Goal: Task Accomplishment & Management: Complete application form

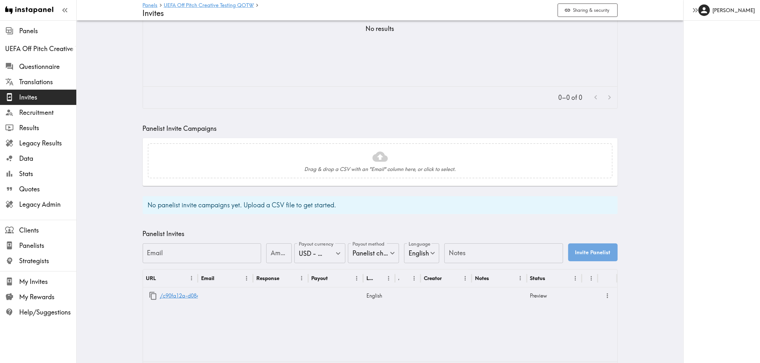
scroll to position [80, 0]
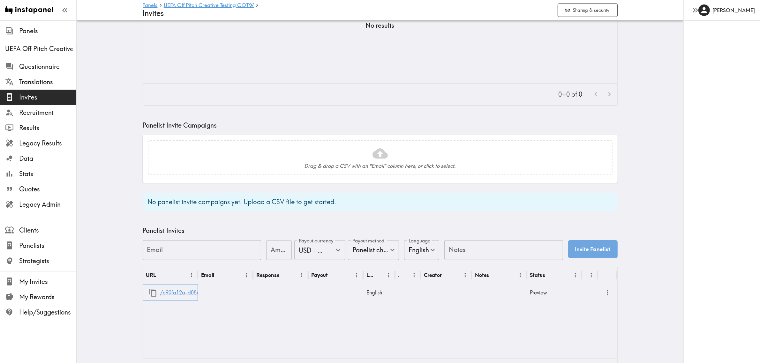
click at [177, 296] on link "/c90fa12a-d084-4d56-b043-dd464c6547f0" at bounding box center [212, 293] width 105 height 16
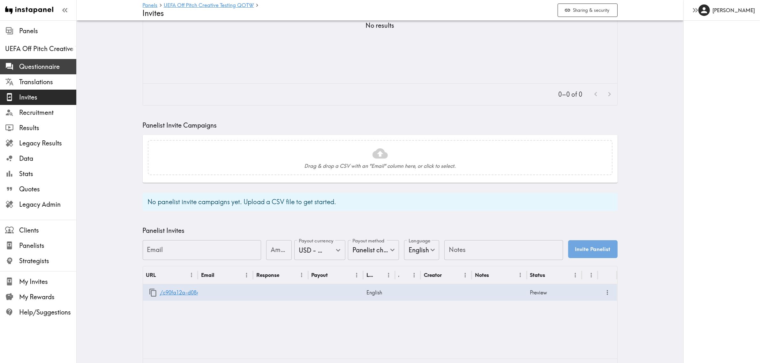
click at [53, 64] on span "Questionnaire" at bounding box center [47, 66] width 57 height 9
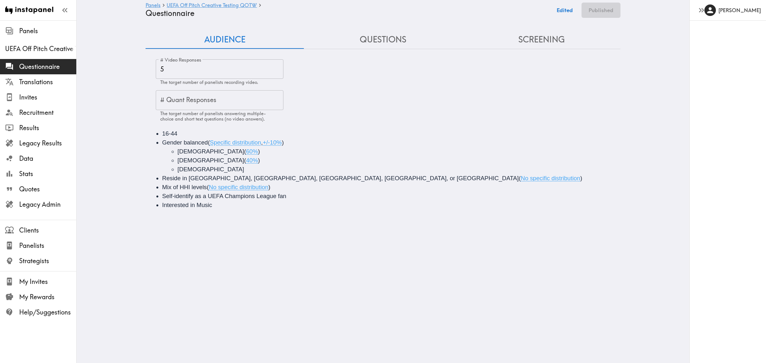
click at [384, 42] on button "Questions" at bounding box center [383, 40] width 158 height 18
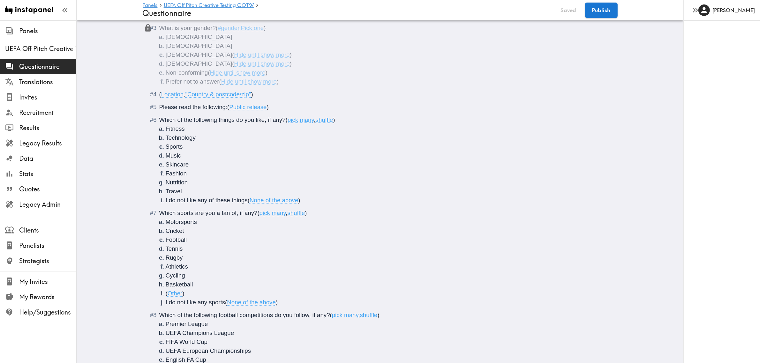
scroll to position [71, 0]
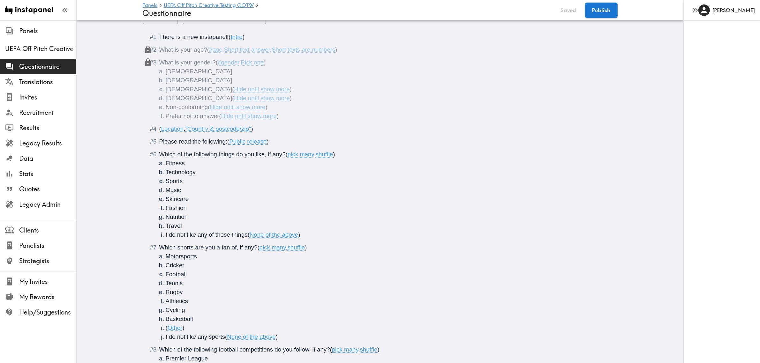
click at [225, 141] on span "Please read the following:" at bounding box center [193, 141] width 68 height 7
drag, startPoint x: 224, startPoint y: 141, endPoint x: 151, endPoint y: 143, distance: 73.4
click at [159, 143] on div "Please read the following: ( Public release )" at bounding box center [384, 141] width 451 height 9
drag, startPoint x: 297, startPoint y: 143, endPoint x: 232, endPoint y: 143, distance: 65.1
click at [232, 143] on span "For this instapanel, we'd like to use your submissions" at bounding box center [229, 141] width 140 height 7
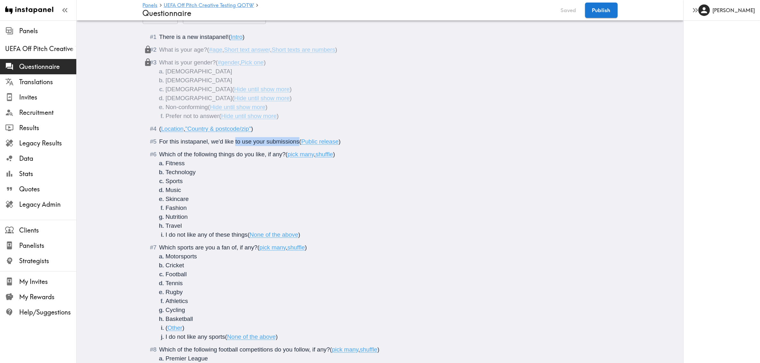
click at [297, 138] on span "For this instapanel, we'd like to use your submissions" at bounding box center [229, 141] width 140 height 7
drag, startPoint x: 296, startPoint y: 141, endPoint x: 144, endPoint y: 143, distance: 152.6
click at [323, 143] on span "Are you willing to let Instapanel share your responses publicly?" at bounding box center [242, 141] width 166 height 7
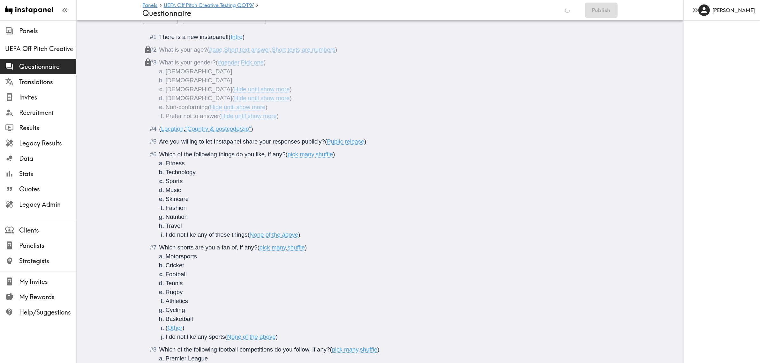
click at [325, 141] on span "(" at bounding box center [326, 141] width 2 height 7
click at [567, 10] on button "Edited" at bounding box center [568, 10] width 23 height 15
click at [601, 12] on button "Publish" at bounding box center [601, 10] width 33 height 15
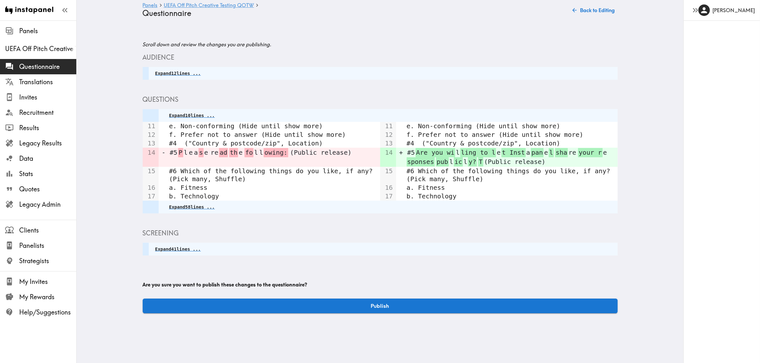
scroll to position [0, 0]
click at [476, 299] on button "Publish" at bounding box center [383, 306] width 475 height 15
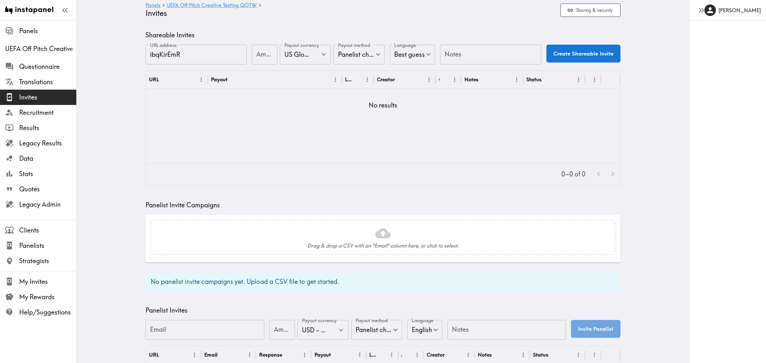
type input "US Global Equivalent - converted and cost-of-living adjusted"
type input "USD - US Dollar (United States of America, American Samoa, Bonaire, Sint Eustat…"
click at [256, 53] on input "Amount" at bounding box center [262, 55] width 26 height 20
type input "10"
click at [496, 50] on input "Notes" at bounding box center [487, 55] width 101 height 20
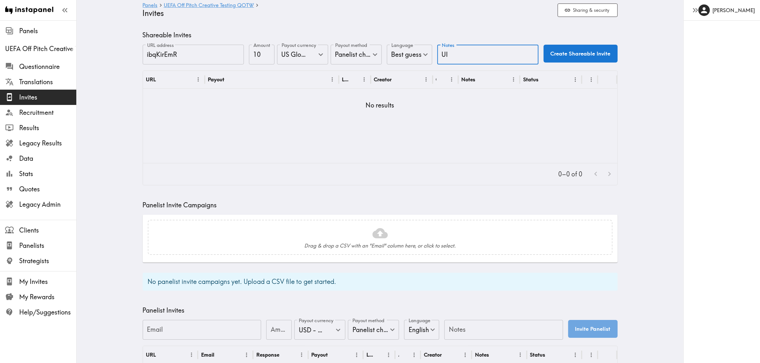
type input "UI"
click at [595, 56] on button "Create Shareable Invite" at bounding box center [581, 54] width 74 height 18
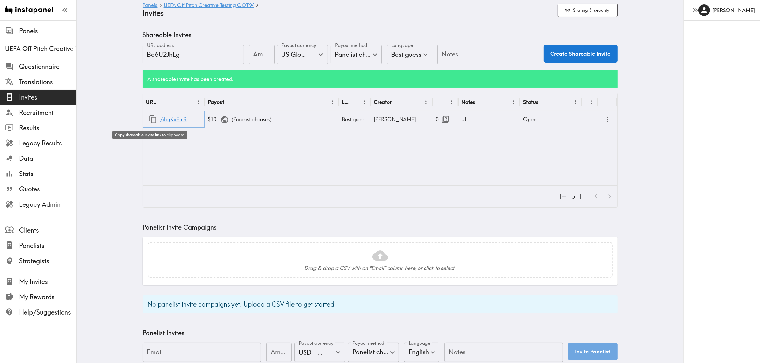
click at [149, 121] on icon "button" at bounding box center [153, 119] width 9 height 9
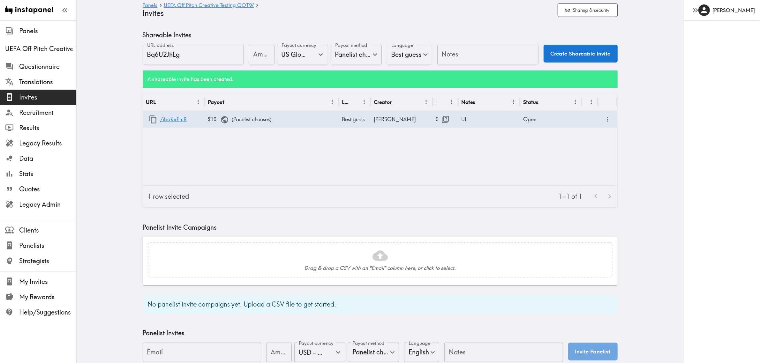
click at [99, 131] on main "Panels UEFA Off Pitch Creative Testing QOTW Invites Sharing & security Shareabl…" at bounding box center [380, 256] width 607 height 473
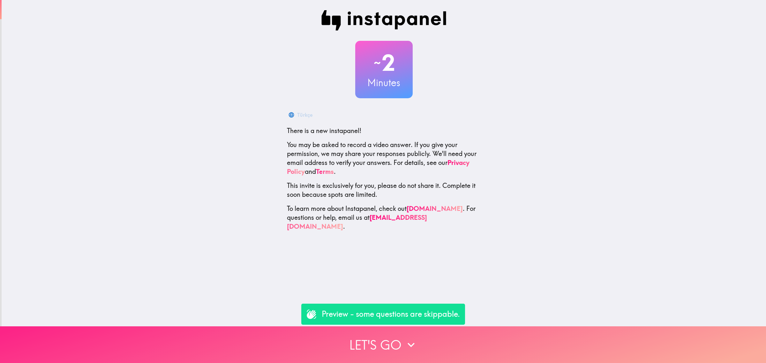
click at [387, 342] on button "Let's go" at bounding box center [383, 345] width 766 height 37
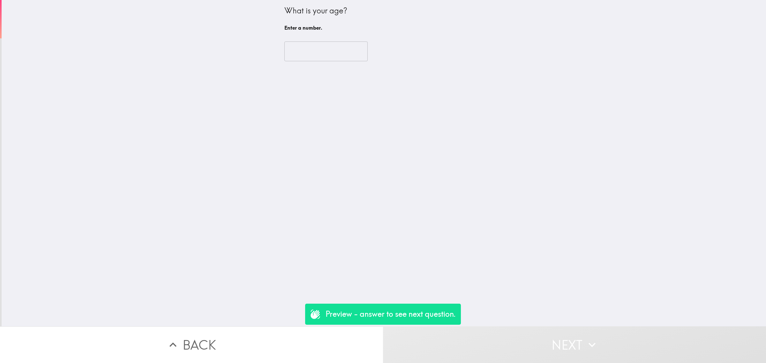
click at [314, 58] on input "number" at bounding box center [325, 52] width 83 height 20
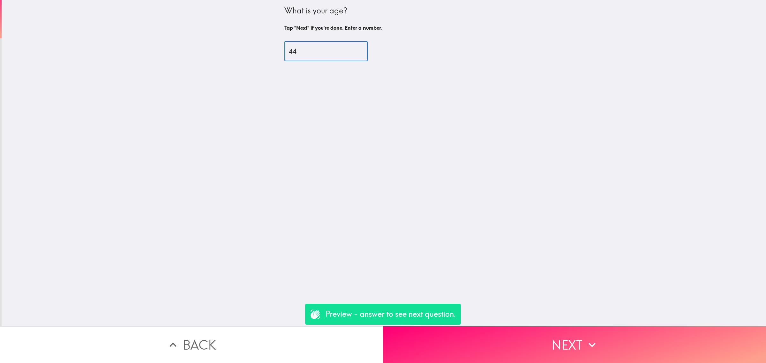
type input "4"
type input "22"
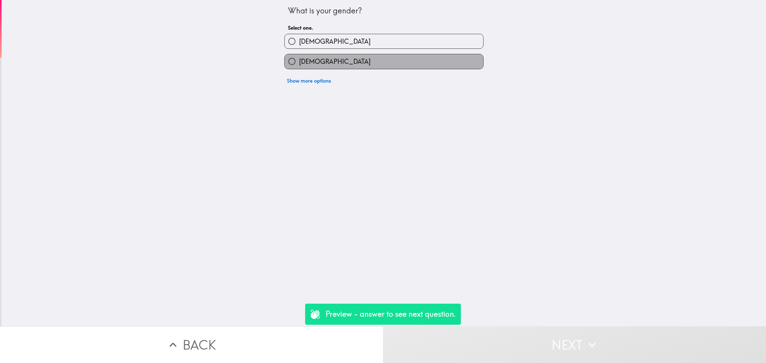
click at [332, 60] on label "[DEMOGRAPHIC_DATA]" at bounding box center [384, 61] width 199 height 14
click at [299, 60] on input "[DEMOGRAPHIC_DATA]" at bounding box center [292, 61] width 14 height 14
radio input "true"
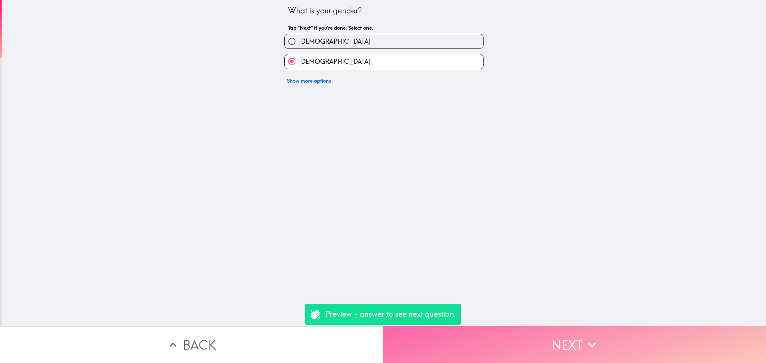
click at [641, 348] on button "Next" at bounding box center [574, 345] width 383 height 37
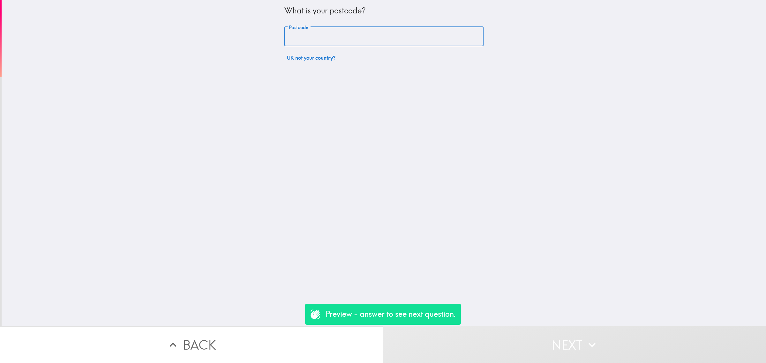
drag, startPoint x: 299, startPoint y: 39, endPoint x: 311, endPoint y: 47, distance: 14.9
click at [299, 39] on input "Postcode" at bounding box center [383, 37] width 199 height 20
type input "rm156pr"
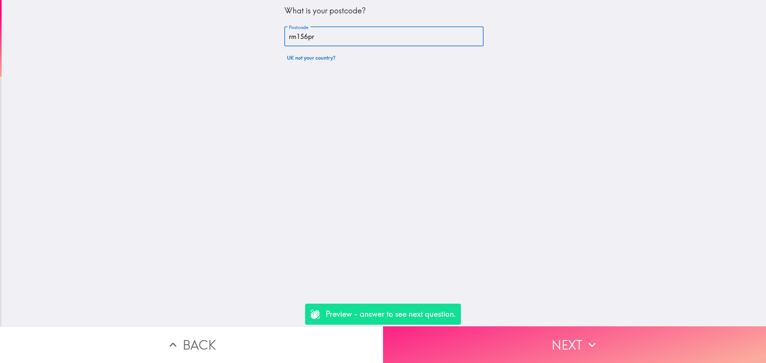
click at [551, 344] on button "Next" at bounding box center [574, 345] width 383 height 37
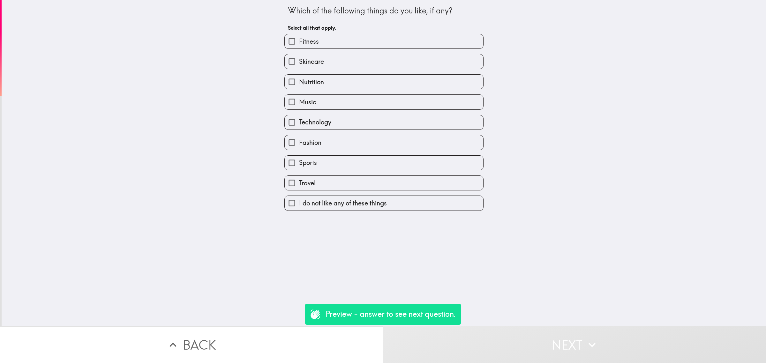
click at [321, 104] on label "Music" at bounding box center [384, 102] width 199 height 14
click at [299, 104] on input "Music" at bounding box center [292, 102] width 14 height 14
checkbox input "true"
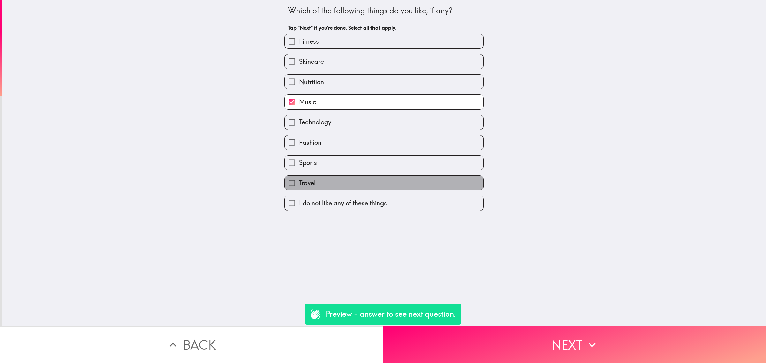
click at [371, 182] on label "Travel" at bounding box center [384, 183] width 199 height 14
click at [299, 182] on input "Travel" at bounding box center [292, 183] width 14 height 14
checkbox input "true"
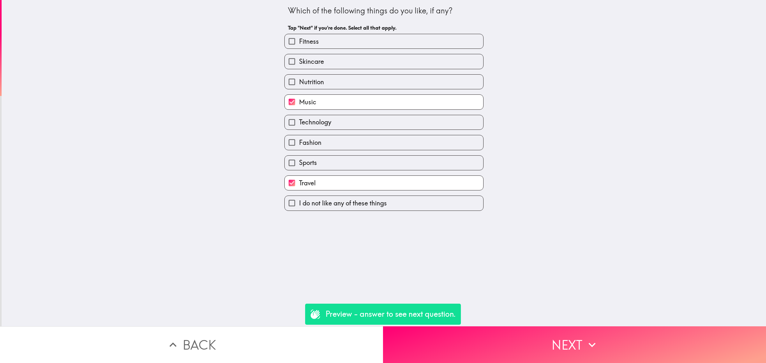
click at [548, 315] on div "Which of the following things do you like, if any? Tap "Next" if you're done. S…" at bounding box center [384, 163] width 765 height 327
click at [562, 330] on button "Next" at bounding box center [574, 345] width 383 height 37
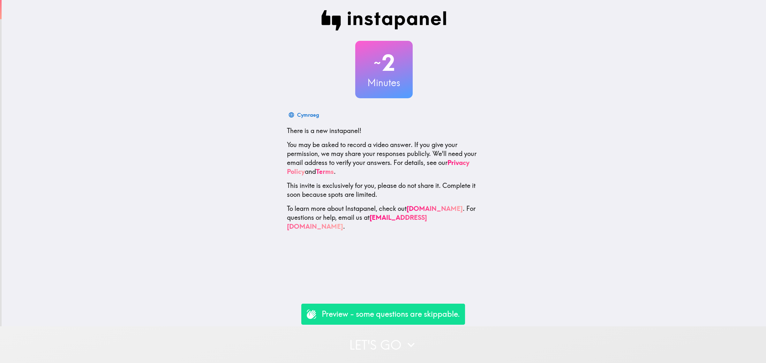
drag, startPoint x: 506, startPoint y: 340, endPoint x: 504, endPoint y: 332, distance: 8.7
click at [506, 339] on button "Let's go" at bounding box center [383, 345] width 766 height 37
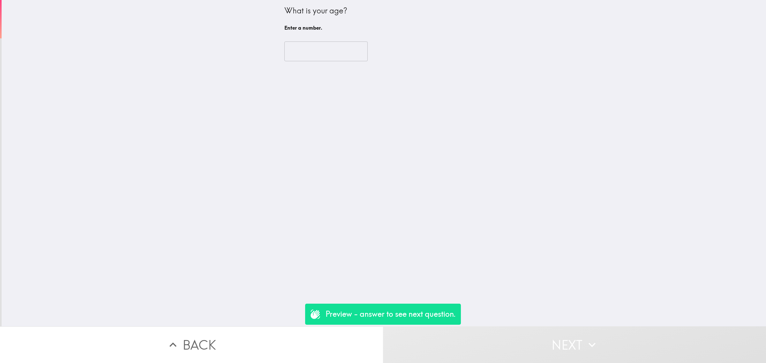
click at [315, 60] on input "number" at bounding box center [325, 52] width 83 height 20
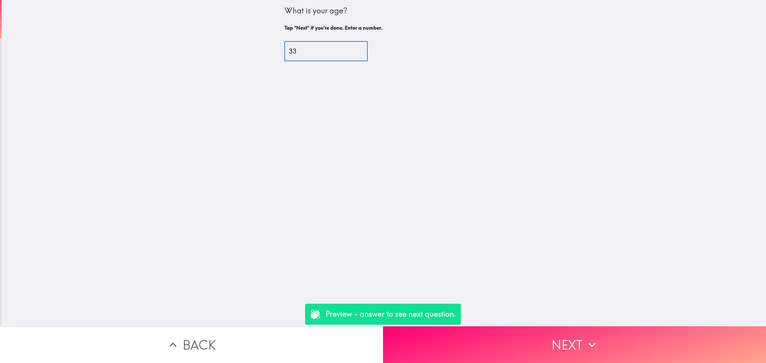
type input "33"
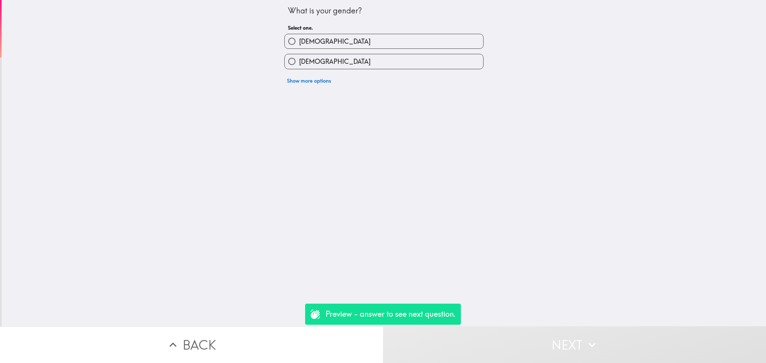
click at [323, 57] on label "[DEMOGRAPHIC_DATA]" at bounding box center [384, 61] width 199 height 14
click at [299, 57] on input "[DEMOGRAPHIC_DATA]" at bounding box center [292, 61] width 14 height 14
radio input "true"
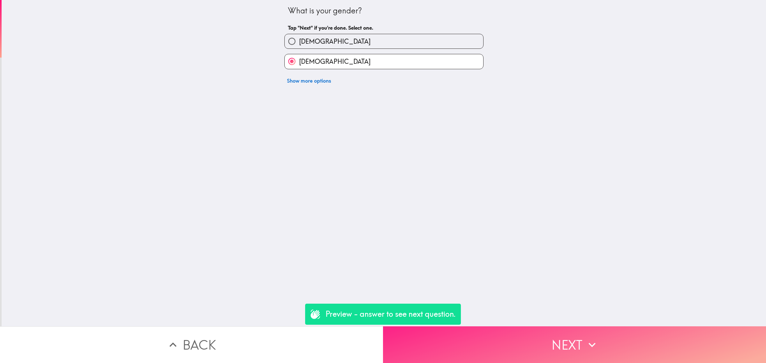
click at [628, 345] on button "Next" at bounding box center [574, 345] width 383 height 37
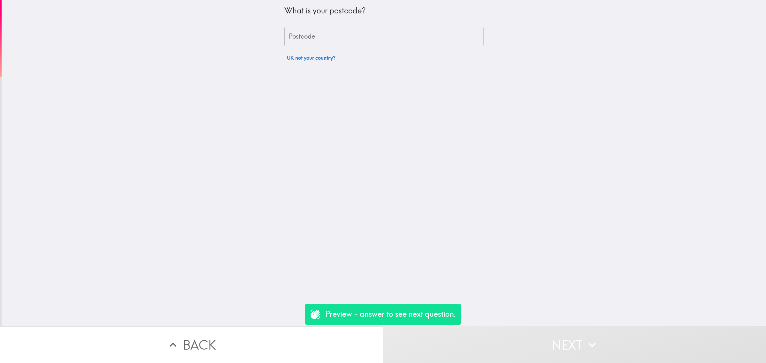
click at [310, 37] on input "Postcode" at bounding box center [383, 37] width 199 height 20
type input "rm156pr"
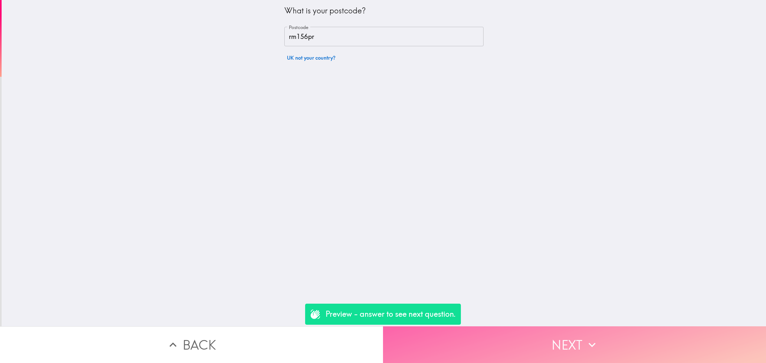
click at [558, 327] on button "Next" at bounding box center [574, 345] width 383 height 37
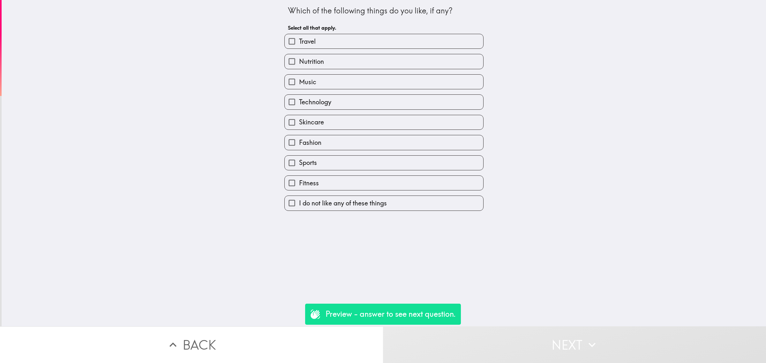
click at [312, 85] on label "Music" at bounding box center [384, 82] width 199 height 14
click at [299, 85] on input "Music" at bounding box center [292, 82] width 14 height 14
checkbox input "true"
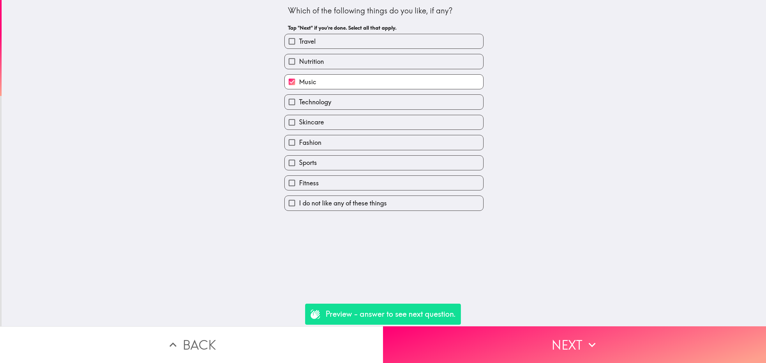
click at [321, 163] on label "Sports" at bounding box center [384, 163] width 199 height 14
click at [299, 163] on input "Sports" at bounding box center [292, 163] width 14 height 14
checkbox input "true"
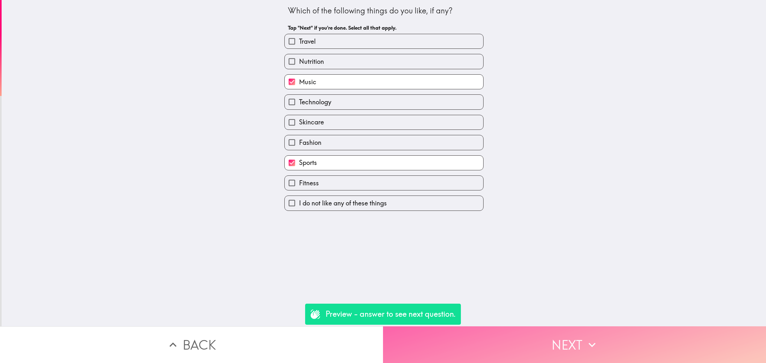
click at [617, 327] on button "Next" at bounding box center [574, 345] width 383 height 37
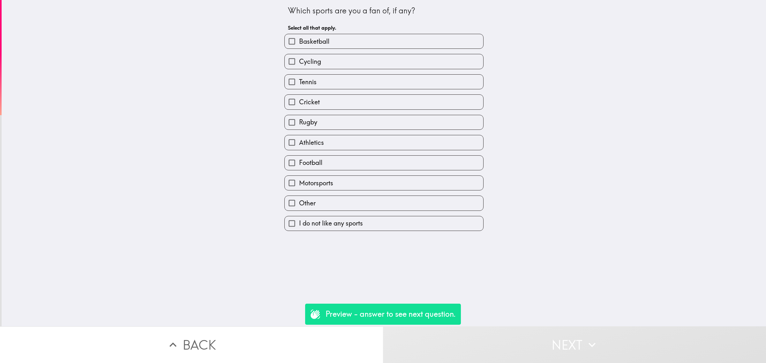
click at [339, 112] on div "Rugby" at bounding box center [381, 120] width 204 height 20
click at [339, 57] on label "Cycling" at bounding box center [384, 61] width 199 height 14
click at [299, 57] on input "Cycling" at bounding box center [292, 61] width 14 height 14
checkbox input "true"
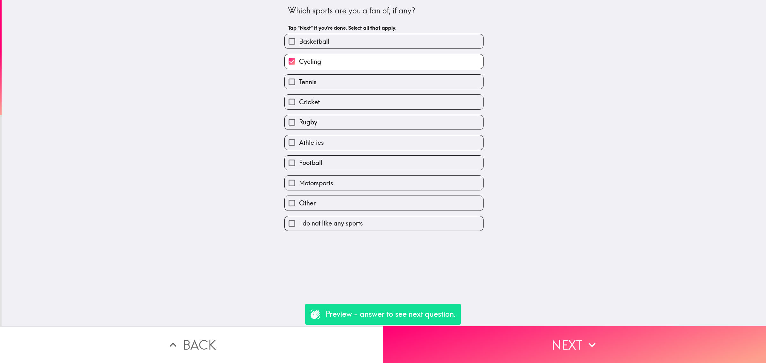
click at [359, 163] on label "Football" at bounding box center [384, 163] width 199 height 14
click at [299, 163] on input "Football" at bounding box center [292, 163] width 14 height 14
checkbox input "true"
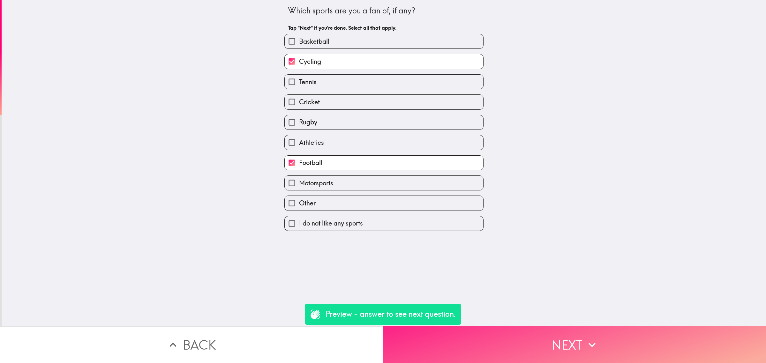
click at [577, 350] on button "Next" at bounding box center [574, 345] width 383 height 37
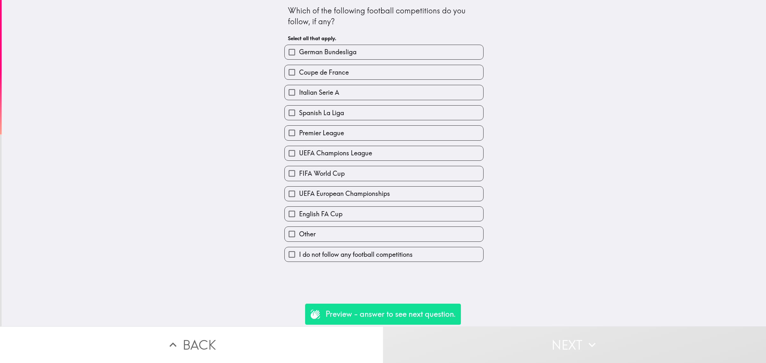
click at [321, 91] on span "Italian Serie A" at bounding box center [319, 92] width 40 height 9
click at [299, 91] on input "Italian Serie A" at bounding box center [292, 92] width 14 height 14
checkbox input "true"
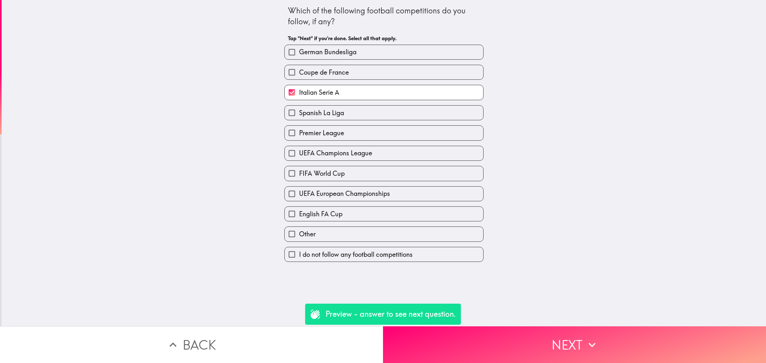
click at [379, 198] on span "UEFA European Championships" at bounding box center [344, 193] width 91 height 9
click at [299, 198] on input "UEFA European Championships" at bounding box center [292, 194] width 14 height 14
checkbox input "true"
click at [374, 144] on div "UEFA Champions League" at bounding box center [381, 151] width 204 height 20
click at [379, 152] on label "UEFA Champions League" at bounding box center [384, 153] width 199 height 14
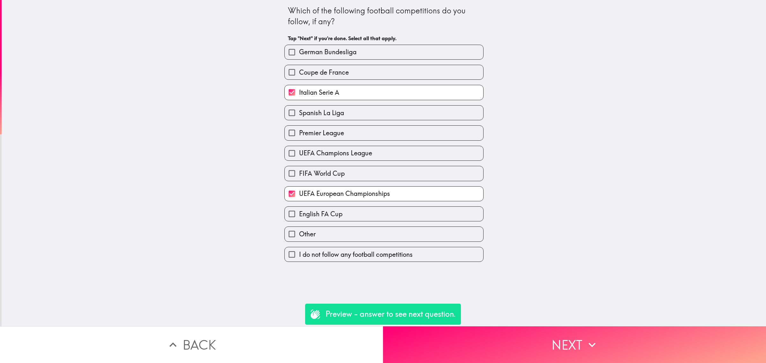
click at [299, 152] on input "UEFA Champions League" at bounding box center [292, 153] width 14 height 14
checkbox input "true"
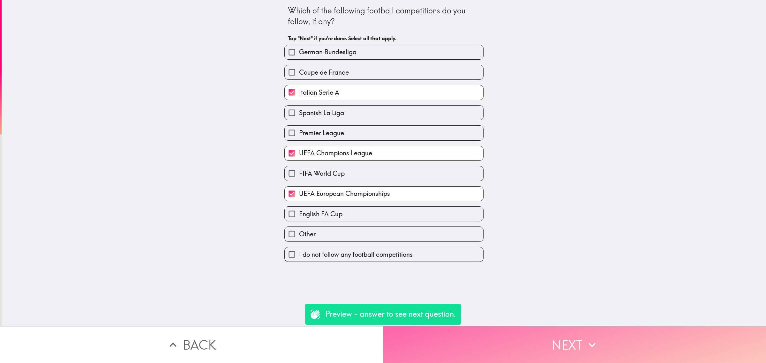
click at [587, 340] on icon "button" at bounding box center [592, 345] width 14 height 14
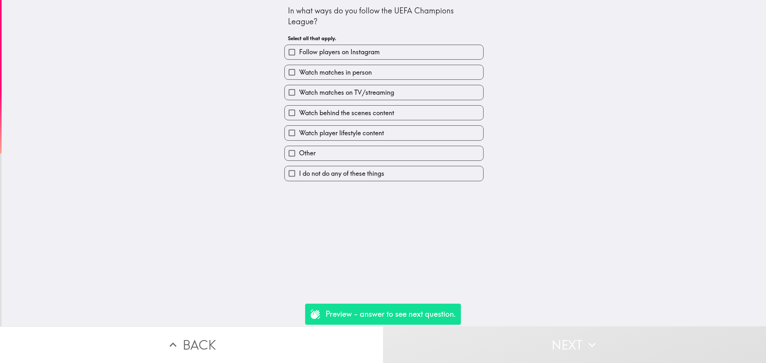
click at [376, 106] on label "Watch behind the scenes content" at bounding box center [384, 113] width 199 height 14
click at [299, 106] on input "Watch behind the scenes content" at bounding box center [292, 113] width 14 height 14
checkbox input "true"
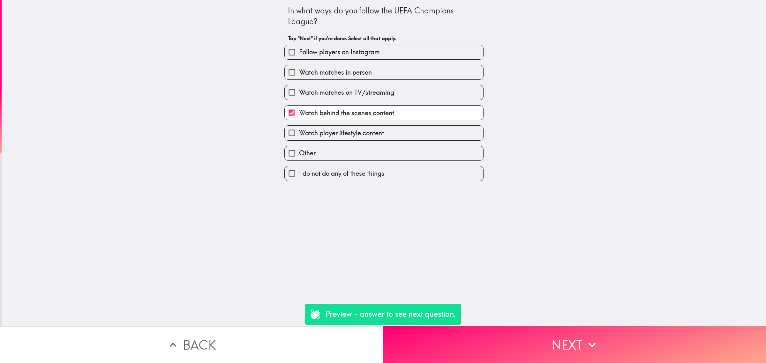
click at [562, 327] on button "Next" at bounding box center [574, 345] width 383 height 37
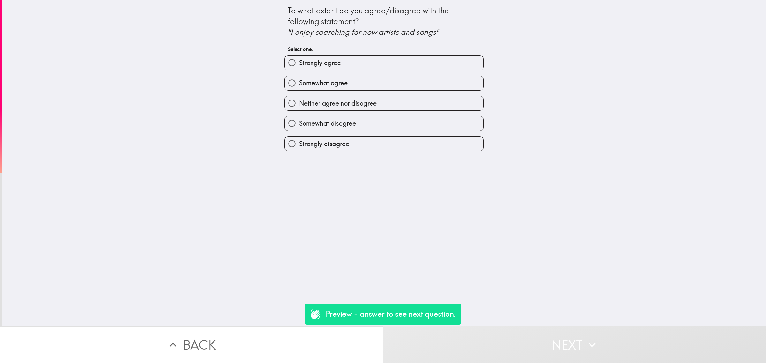
click at [370, 114] on div "Somewhat disagree" at bounding box center [381, 121] width 204 height 20
click at [358, 76] on div "Somewhat agree" at bounding box center [383, 83] width 199 height 15
click at [359, 78] on label "Somewhat agree" at bounding box center [384, 83] width 199 height 14
click at [299, 78] on input "Somewhat agree" at bounding box center [292, 83] width 14 height 14
radio input "true"
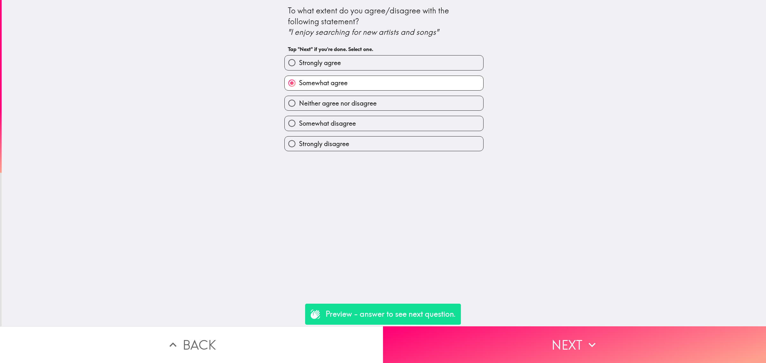
click at [548, 312] on div "To what extent do you agree/disagree with the following statement? "I enjoy sea…" at bounding box center [384, 163] width 765 height 327
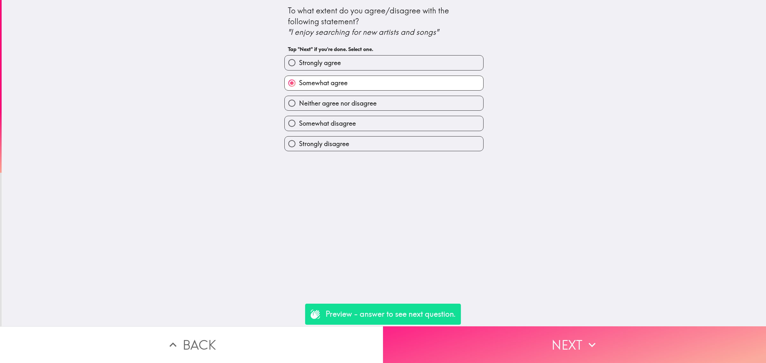
drag, startPoint x: 545, startPoint y: 322, endPoint x: 550, endPoint y: 330, distance: 9.3
click at [546, 323] on div "To what extent do you agree/disagree with the following statement? "I enjoy sea…" at bounding box center [383, 181] width 766 height 363
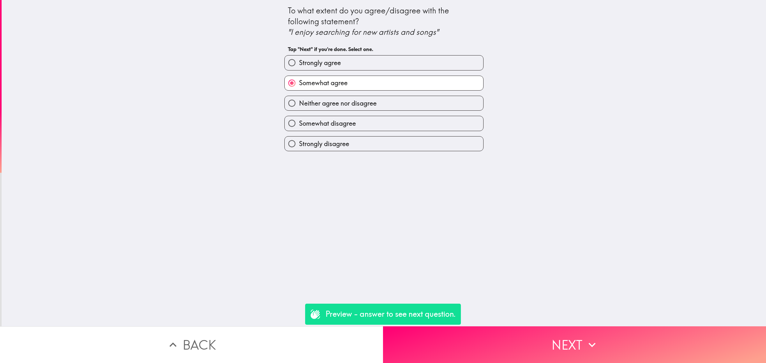
click at [527, 335] on button "Next" at bounding box center [574, 345] width 383 height 37
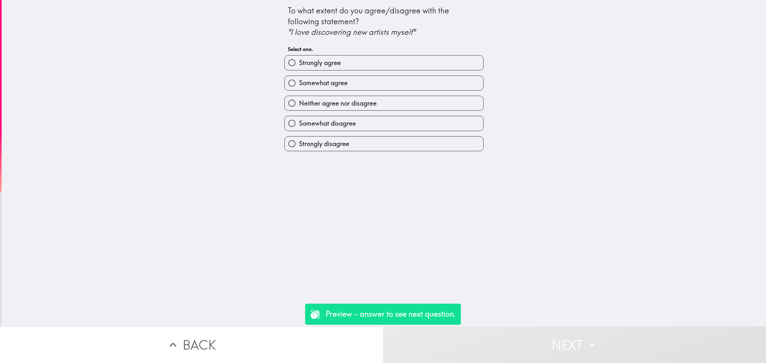
click at [354, 46] on h6 "Select one." at bounding box center [384, 49] width 192 height 7
click at [359, 55] on div "Strongly agree" at bounding box center [381, 60] width 204 height 20
click at [363, 62] on label "Strongly agree" at bounding box center [384, 63] width 199 height 14
click at [299, 62] on input "Strongly agree" at bounding box center [292, 63] width 14 height 14
radio input "true"
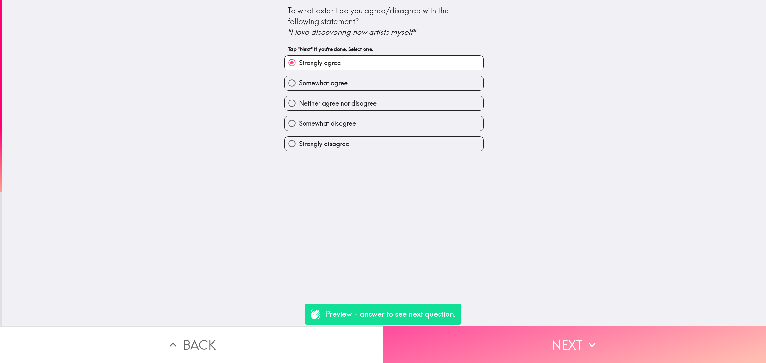
click at [557, 327] on button "Next" at bounding box center [574, 345] width 383 height 37
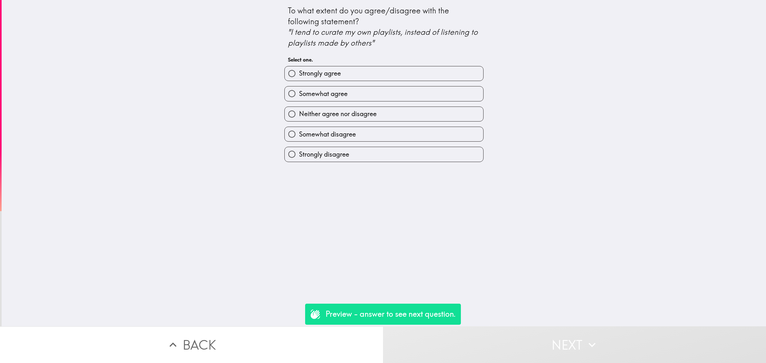
click at [362, 72] on label "Strongly agree" at bounding box center [384, 73] width 199 height 14
click at [299, 72] on input "Strongly agree" at bounding box center [292, 73] width 14 height 14
radio input "true"
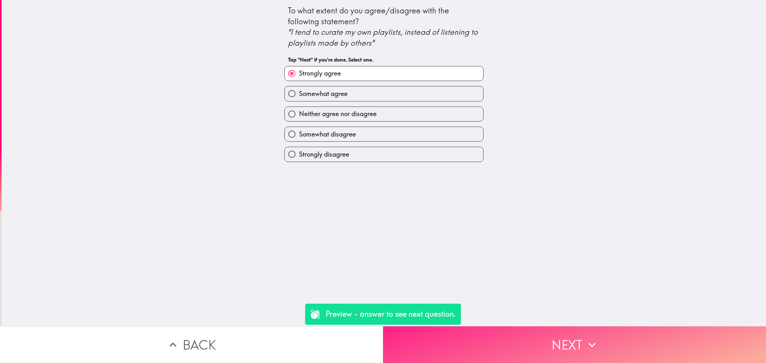
click at [571, 351] on button "Next" at bounding box center [574, 345] width 383 height 37
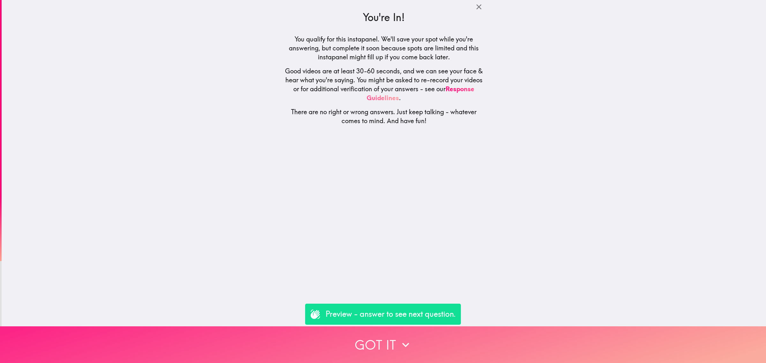
click at [525, 354] on button "Got it" at bounding box center [383, 345] width 766 height 37
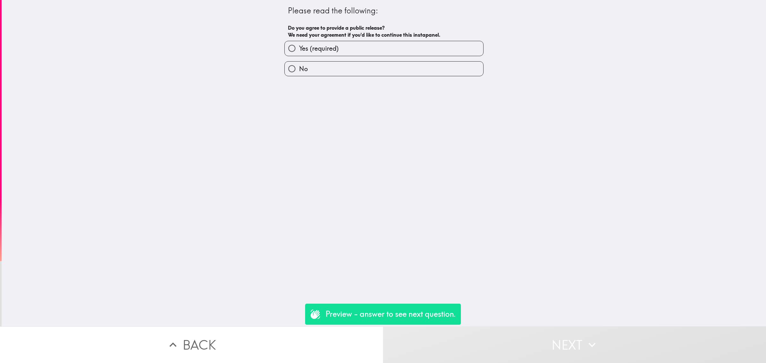
click at [337, 54] on label "Yes (required)" at bounding box center [384, 48] width 199 height 14
click at [299, 54] on input "Yes (required)" at bounding box center [292, 48] width 14 height 14
radio input "true"
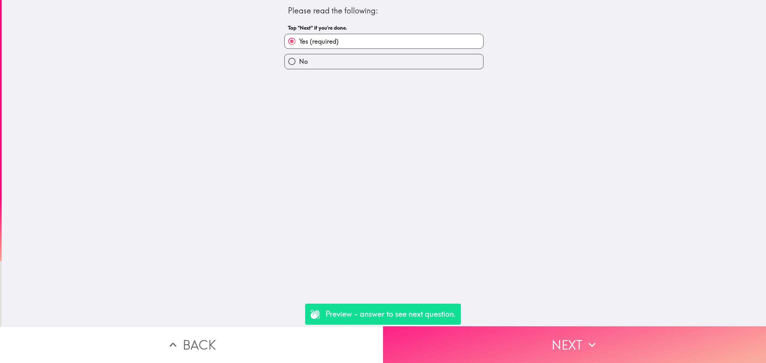
click at [530, 328] on button "Next" at bounding box center [574, 345] width 383 height 37
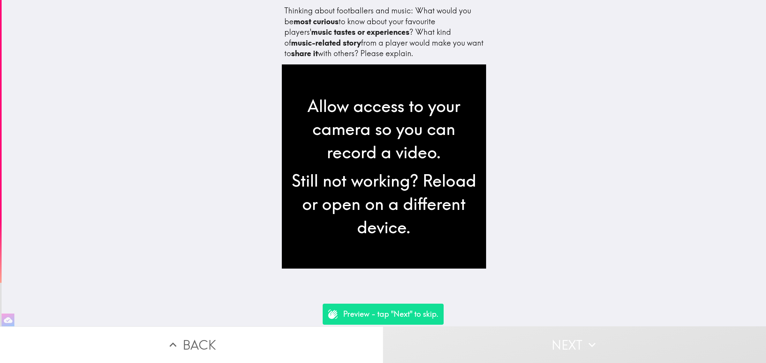
click at [302, 336] on button "Back" at bounding box center [191, 345] width 383 height 37
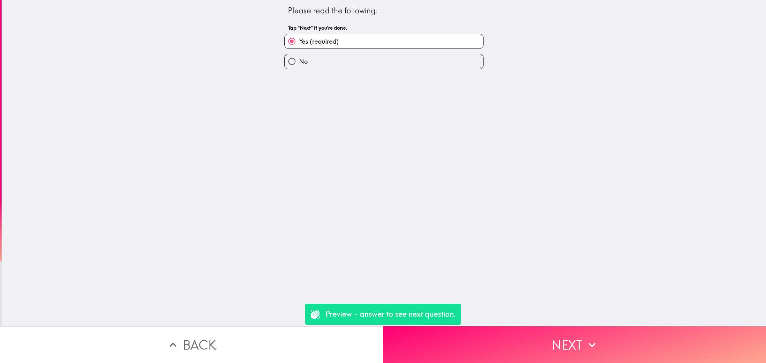
click at [310, 327] on button "Back" at bounding box center [191, 345] width 383 height 37
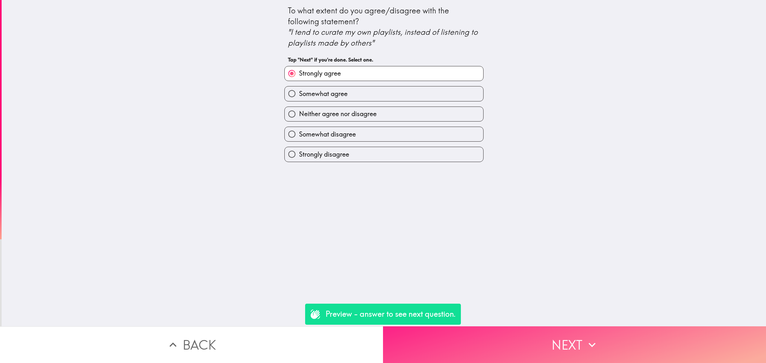
click at [482, 335] on button "Next" at bounding box center [574, 345] width 383 height 37
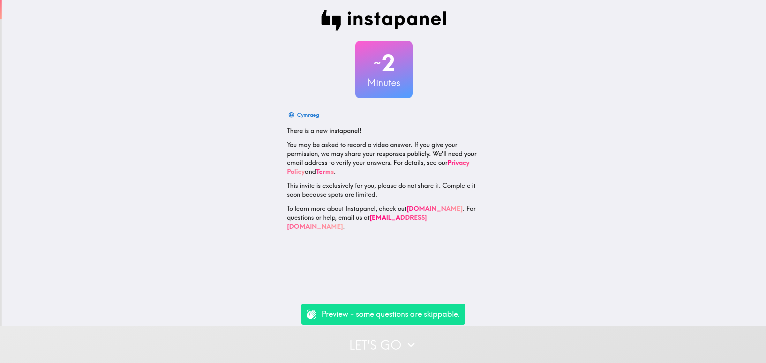
click at [453, 334] on button "Let's go" at bounding box center [383, 345] width 766 height 37
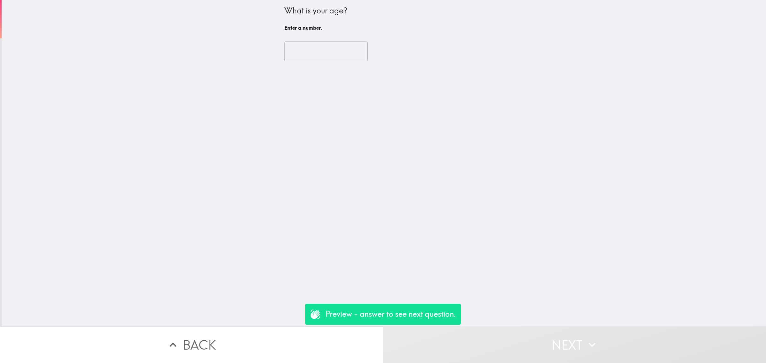
click at [325, 49] on input "number" at bounding box center [325, 52] width 83 height 20
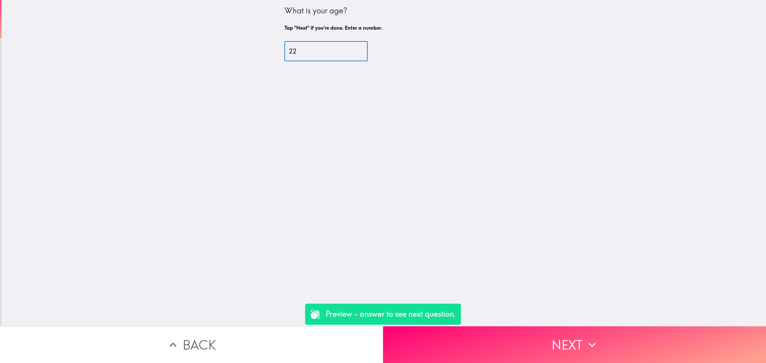
type input "22"
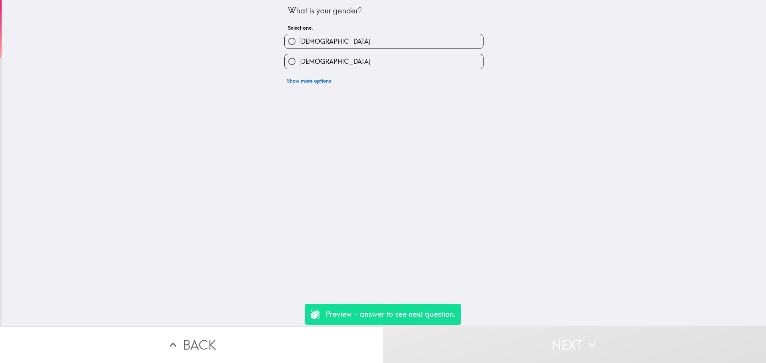
click at [336, 60] on label "[DEMOGRAPHIC_DATA]" at bounding box center [384, 61] width 199 height 14
click at [299, 60] on input "[DEMOGRAPHIC_DATA]" at bounding box center [292, 61] width 14 height 14
radio input "true"
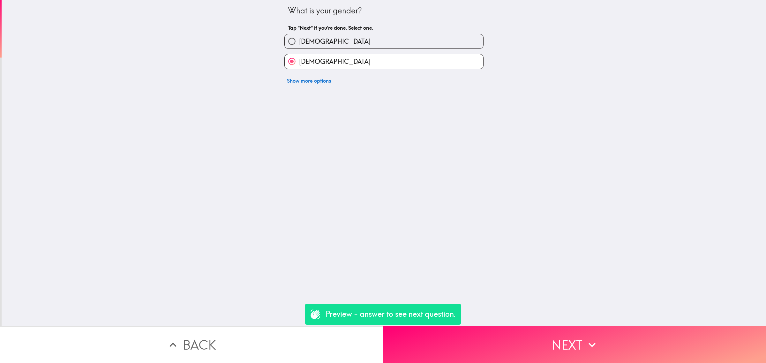
click at [587, 332] on button "Next" at bounding box center [574, 345] width 383 height 37
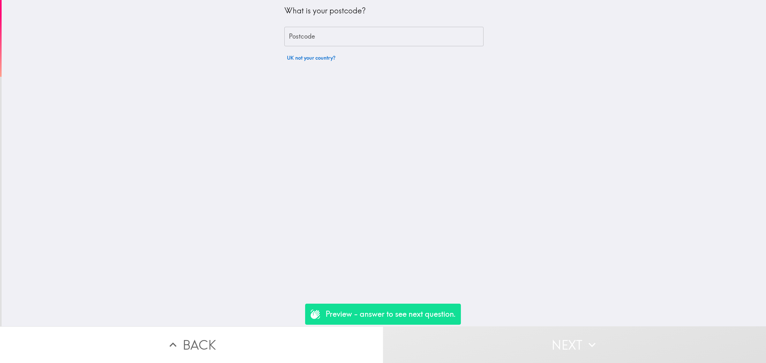
drag, startPoint x: 316, startPoint y: 42, endPoint x: 320, endPoint y: 44, distance: 4.0
click at [316, 42] on input "Postcode" at bounding box center [383, 37] width 199 height 20
type input "rm156pr"
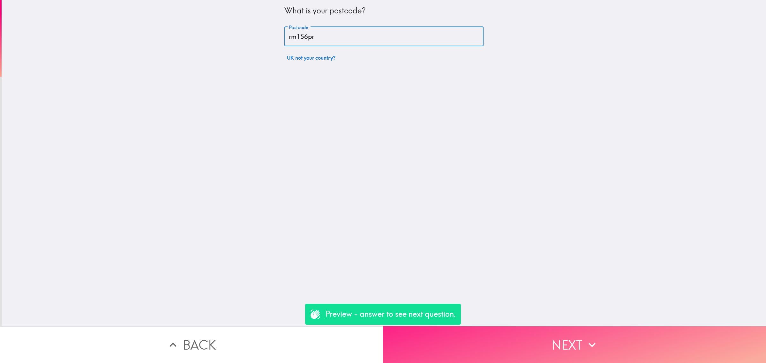
click at [611, 353] on button "Next" at bounding box center [574, 345] width 383 height 37
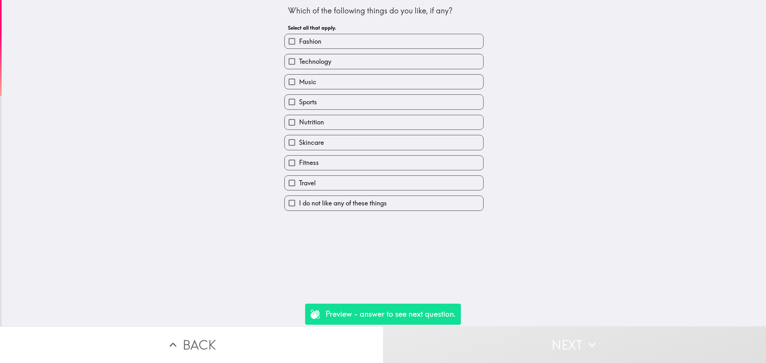
click at [318, 73] on div "Music" at bounding box center [381, 79] width 204 height 20
click at [321, 81] on label "Music" at bounding box center [384, 82] width 199 height 14
click at [299, 81] on input "Music" at bounding box center [292, 82] width 14 height 14
checkbox input "true"
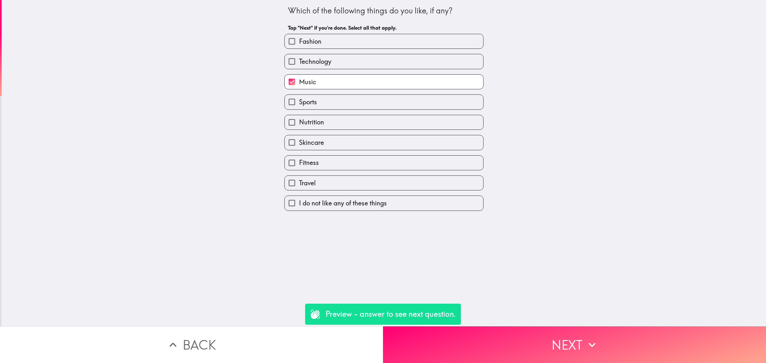
click at [330, 102] on label "Sports" at bounding box center [384, 102] width 199 height 14
click at [299, 102] on input "Sports" at bounding box center [292, 102] width 14 height 14
checkbox input "true"
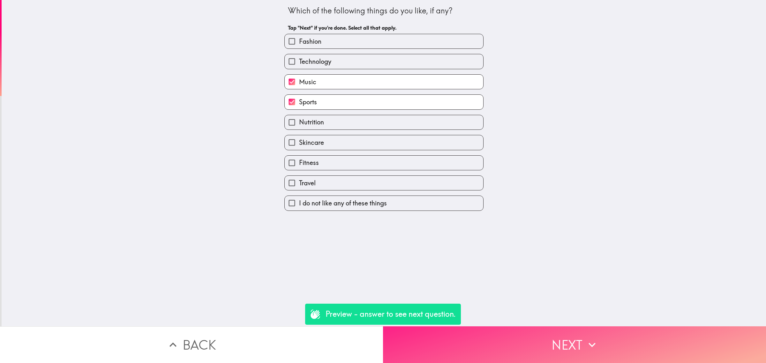
click at [571, 338] on button "Next" at bounding box center [574, 345] width 383 height 37
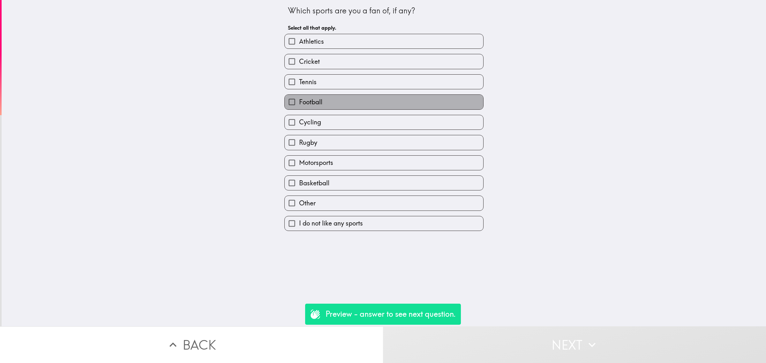
click at [321, 101] on label "Football" at bounding box center [384, 102] width 199 height 14
click at [299, 101] on input "Football" at bounding box center [292, 102] width 14 height 14
checkbox input "true"
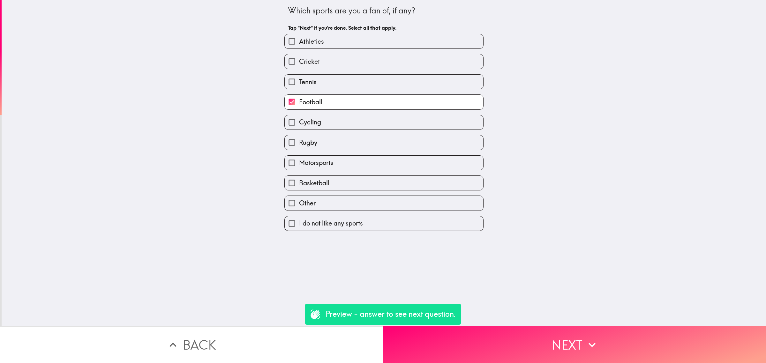
click at [540, 332] on button "Next" at bounding box center [574, 345] width 383 height 37
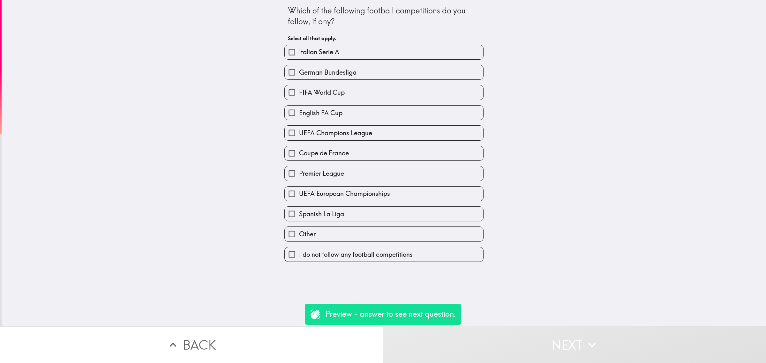
click at [357, 137] on span "UEFA Champions League" at bounding box center [335, 133] width 73 height 9
click at [299, 137] on input "UEFA Champions League" at bounding box center [292, 133] width 14 height 14
checkbox input "true"
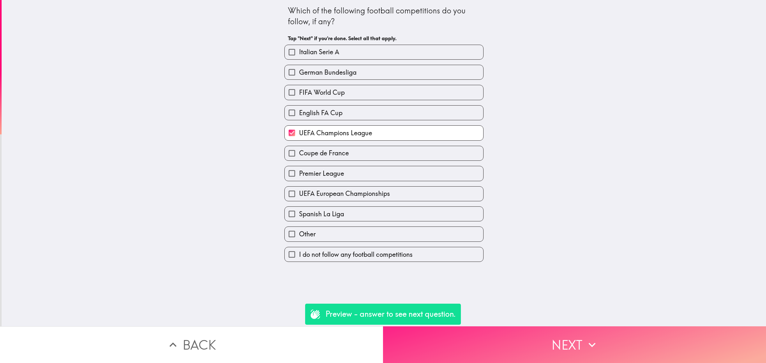
click at [571, 348] on button "Next" at bounding box center [574, 345] width 383 height 37
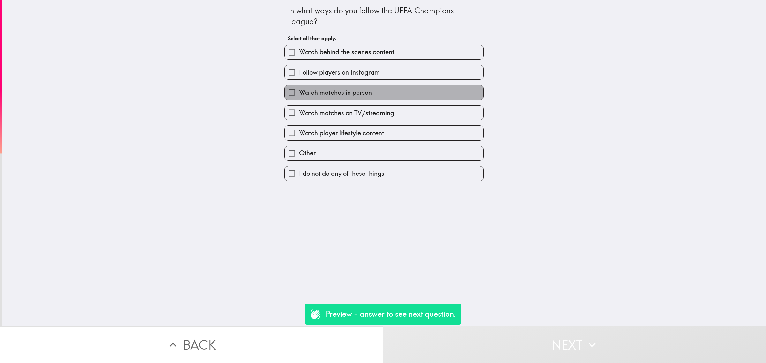
click at [327, 97] on span "Watch matches in person" at bounding box center [335, 92] width 73 height 9
click at [299, 97] on input "Watch matches in person" at bounding box center [292, 92] width 14 height 14
checkbox input "true"
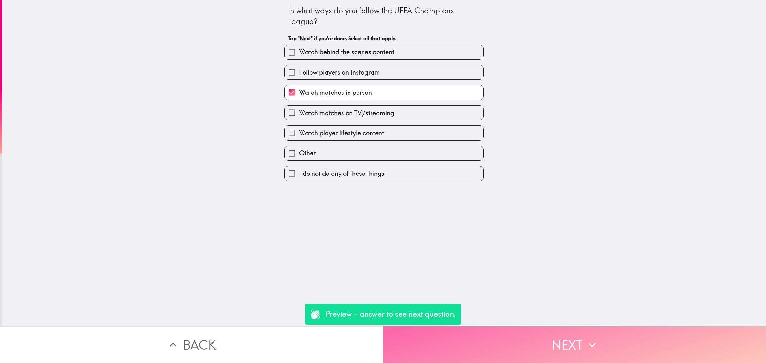
click at [565, 335] on button "Next" at bounding box center [574, 345] width 383 height 37
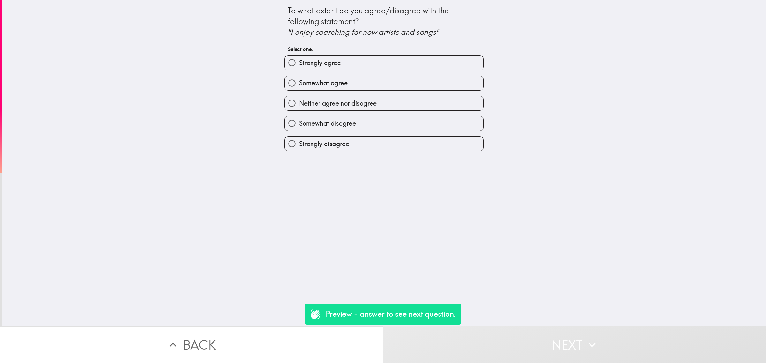
click at [310, 63] on span "Strongly agree" at bounding box center [320, 62] width 42 height 9
click at [299, 63] on input "Strongly agree" at bounding box center [292, 63] width 14 height 14
radio input "true"
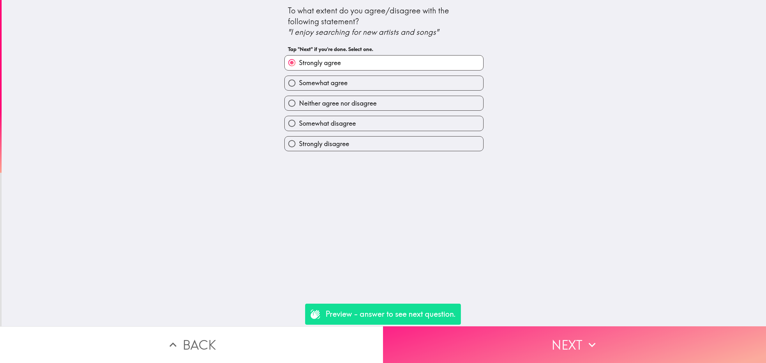
click at [561, 345] on button "Next" at bounding box center [574, 345] width 383 height 37
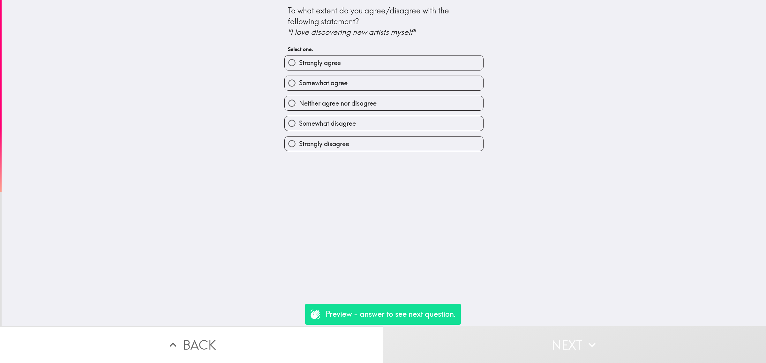
click at [331, 65] on span "Strongly agree" at bounding box center [320, 62] width 42 height 9
click at [299, 65] on input "Strongly agree" at bounding box center [292, 63] width 14 height 14
radio input "true"
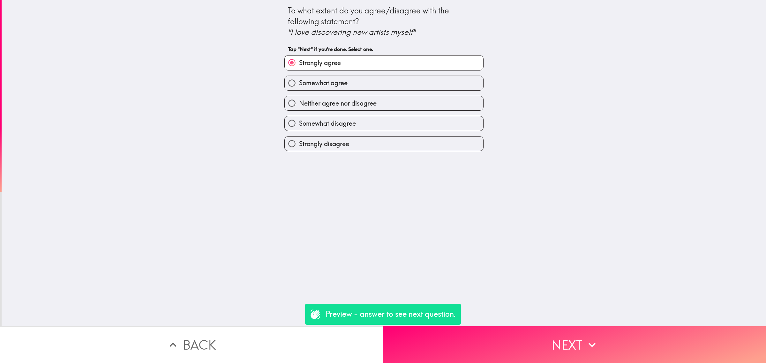
drag, startPoint x: 547, startPoint y: 324, endPoint x: 549, endPoint y: 328, distance: 4.1
click at [548, 327] on button "Next" at bounding box center [574, 345] width 383 height 37
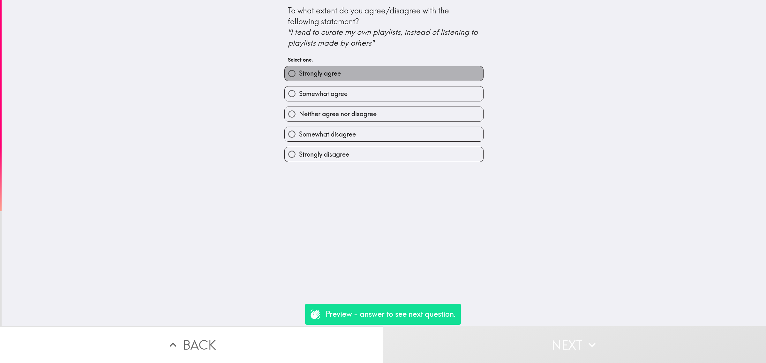
click at [320, 68] on label "Strongly agree" at bounding box center [384, 73] width 199 height 14
click at [299, 68] on input "Strongly agree" at bounding box center [292, 73] width 14 height 14
radio input "true"
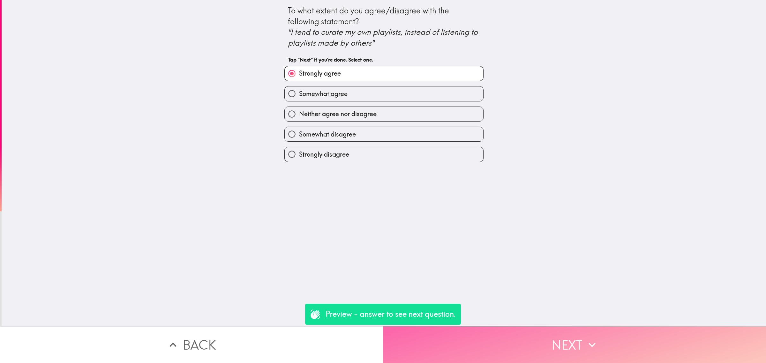
click at [552, 349] on button "Next" at bounding box center [574, 345] width 383 height 37
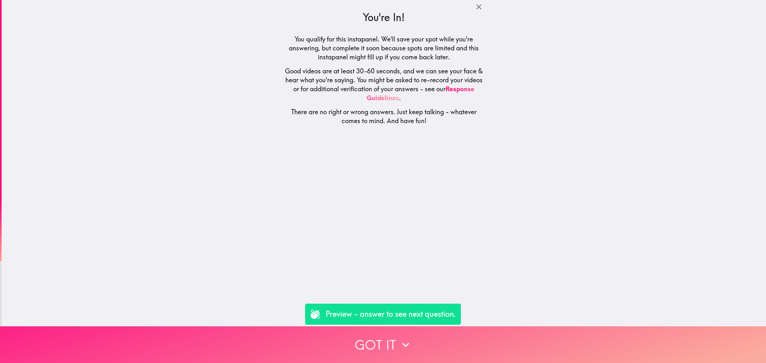
click at [478, 345] on button "Got it" at bounding box center [383, 345] width 766 height 37
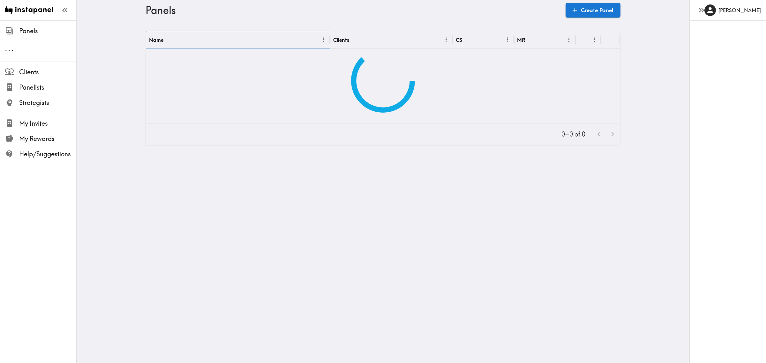
click at [320, 41] on icon "Menu" at bounding box center [323, 39] width 7 height 7
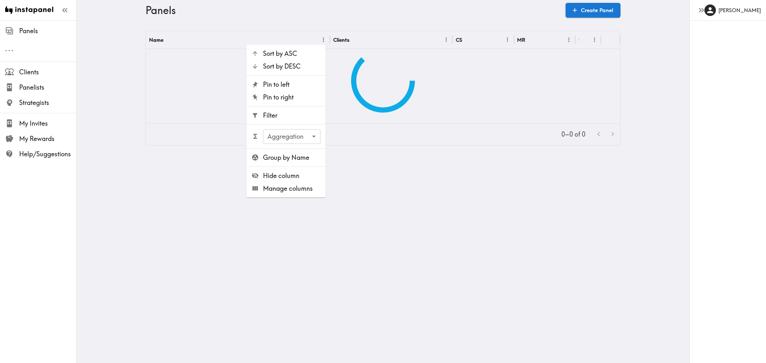
click at [292, 117] on span "Filter" at bounding box center [291, 115] width 57 height 9
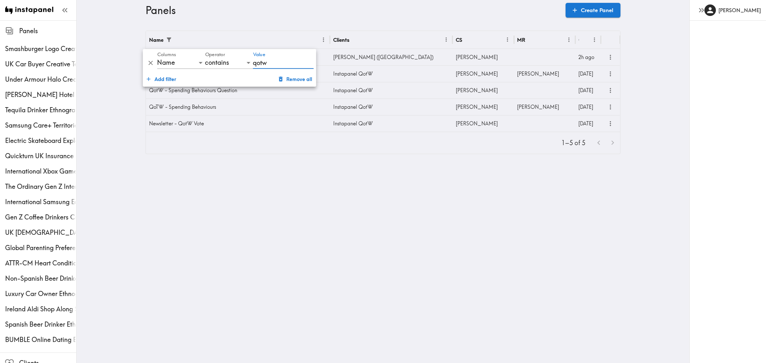
type input "qotw"
click at [115, 114] on main "Panels Create Panel Name Clients CS MR Created UEFA Off Pitch Creative Testing …" at bounding box center [383, 92] width 613 height 144
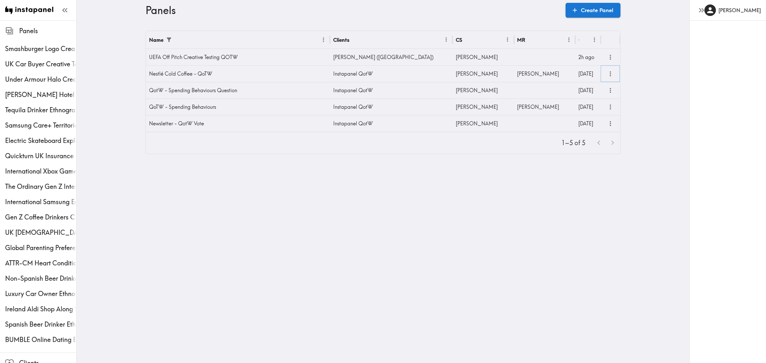
click at [607, 72] on icon "more" at bounding box center [610, 73] width 7 height 7
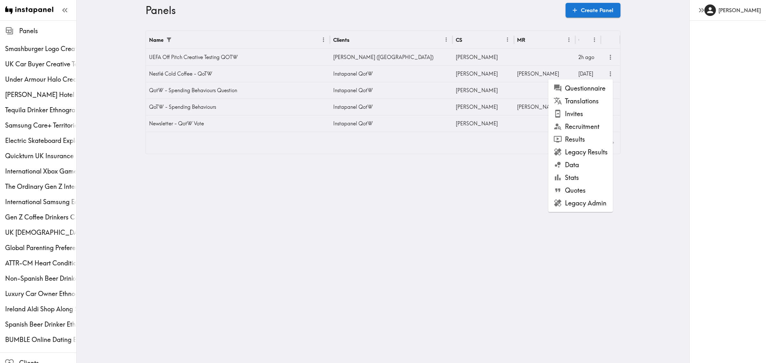
click at [593, 88] on li "Questionnaire" at bounding box center [580, 88] width 64 height 13
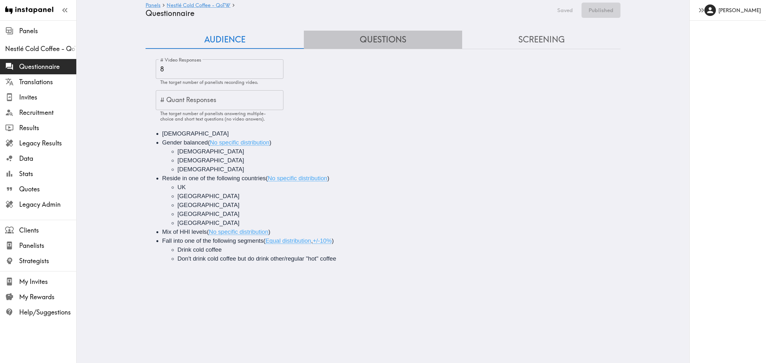
click at [385, 41] on button "Questions" at bounding box center [383, 40] width 158 height 18
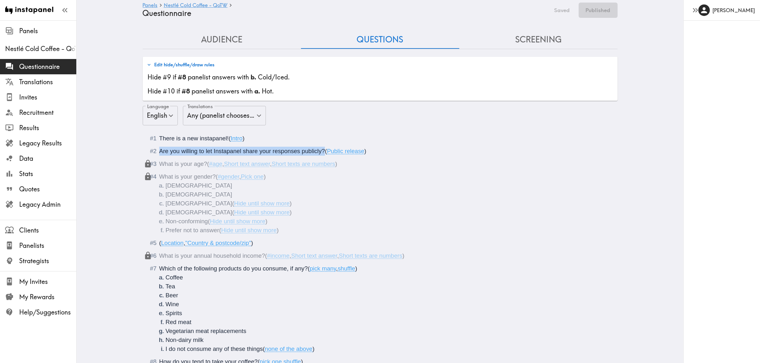
drag, startPoint x: 321, startPoint y: 151, endPoint x: 148, endPoint y: 148, distance: 173.7
click at [159, 148] on div "Are you willing to let Instapanel share your responses publicly? ( Public relea…" at bounding box center [384, 151] width 451 height 9
copy span "Are you willing to let Instapanel share your responses publicly?"
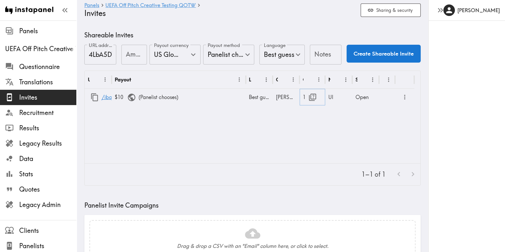
drag, startPoint x: 311, startPoint y: 97, endPoint x: 291, endPoint y: 113, distance: 25.0
click at [311, 97] on icon "button" at bounding box center [312, 97] width 9 height 9
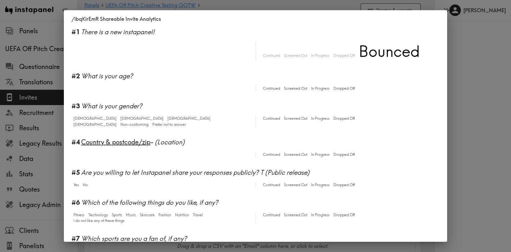
click at [493, 74] on div "/ibqKirEmR Shareable Invite Analytics #1 There is a new instapanel! Continued S…" at bounding box center [255, 126] width 511 height 252
